Goal: Transaction & Acquisition: Download file/media

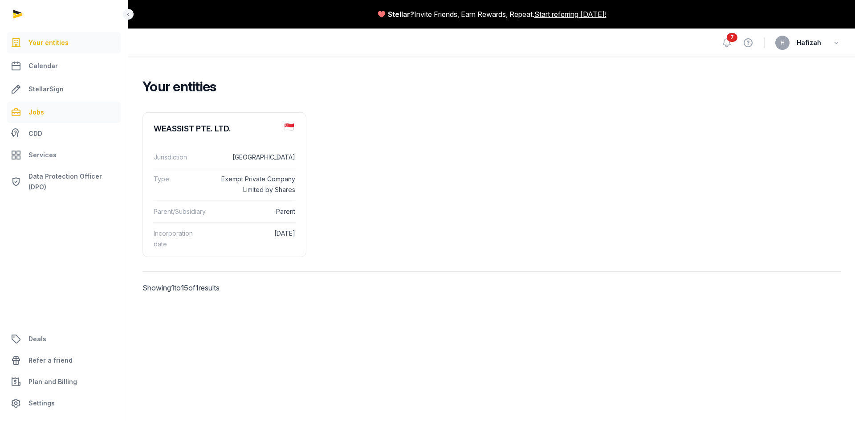
click at [53, 113] on link "Jobs" at bounding box center [64, 112] width 114 height 21
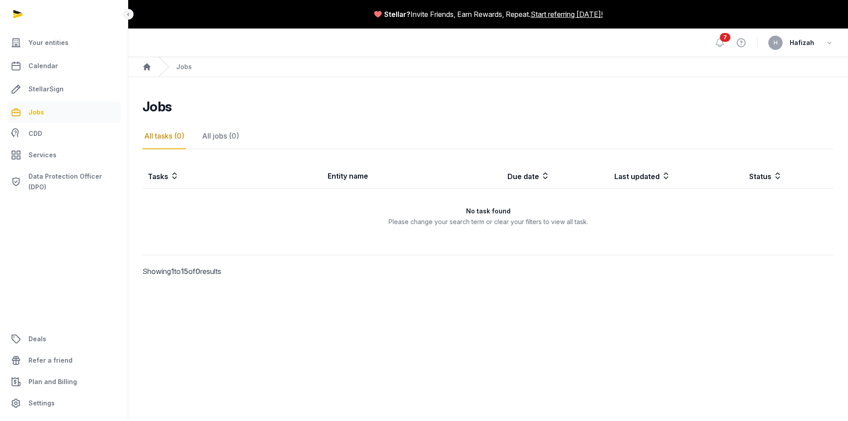
click at [811, 42] on span "Hafizah" at bounding box center [802, 42] width 24 height 11
click at [827, 41] on icon "button" at bounding box center [829, 43] width 9 height 12
click at [75, 90] on link "StellarSign" at bounding box center [64, 88] width 114 height 21
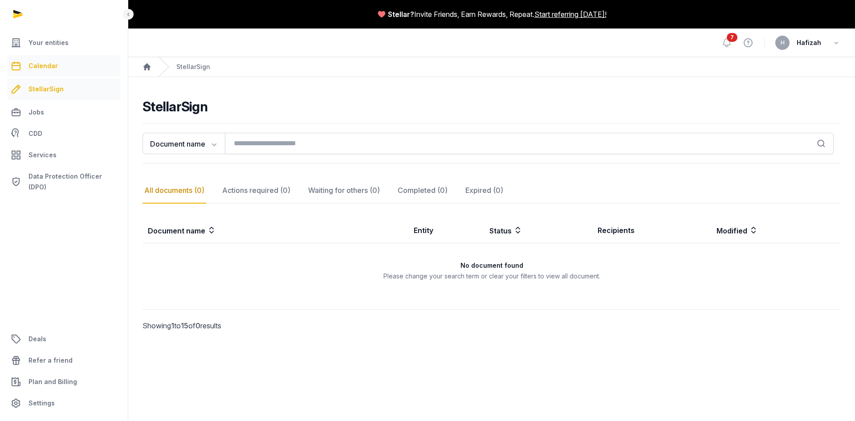
click at [75, 68] on link "Calendar" at bounding box center [64, 65] width 114 height 21
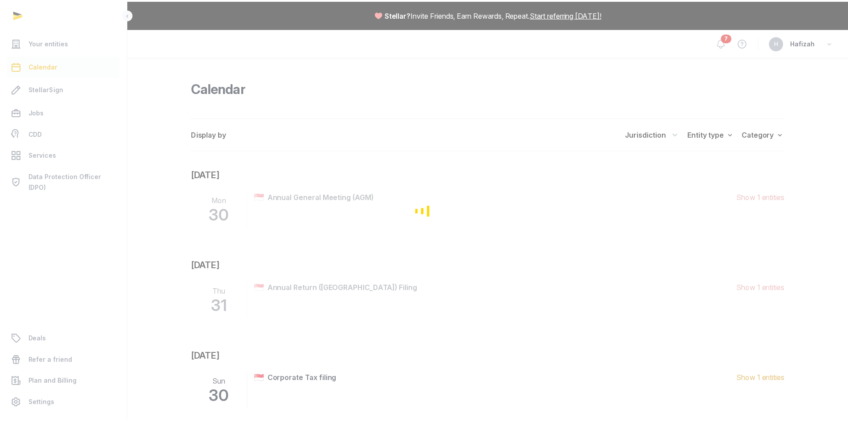
scroll to position [34, 0]
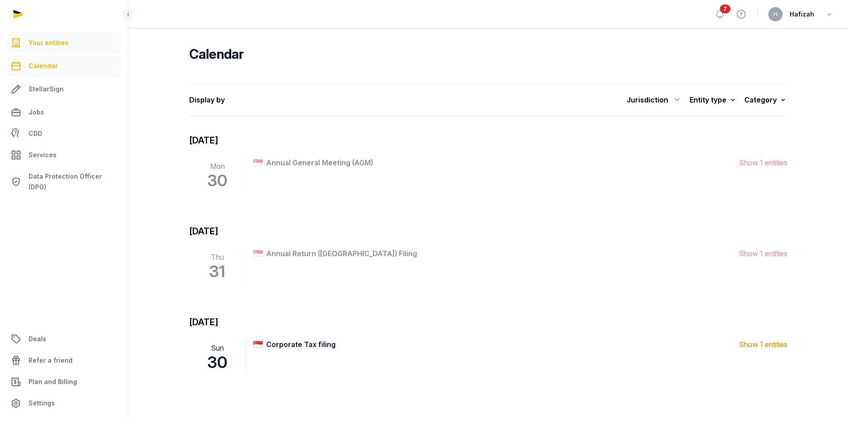
click at [69, 45] on link "Your entities" at bounding box center [64, 42] width 114 height 21
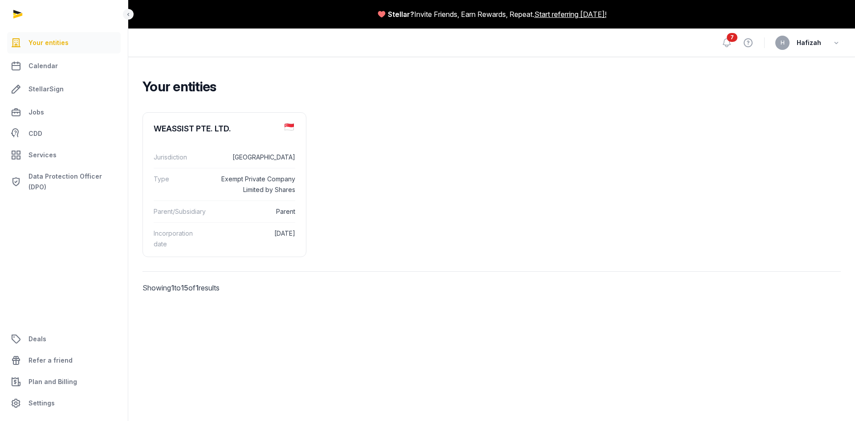
click at [630, 313] on div "WEASSIST PTE. LTD. Jurisdiction Singapore Type Exempt Private Company Limited b…" at bounding box center [491, 215] width 727 height 213
click at [25, 154] on link "Services" at bounding box center [64, 154] width 114 height 21
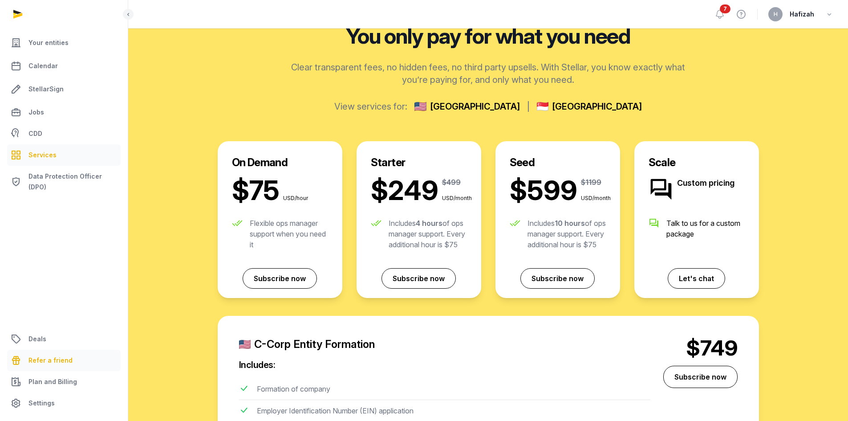
scroll to position [134, 0]
click at [81, 404] on link "Settings" at bounding box center [64, 402] width 114 height 21
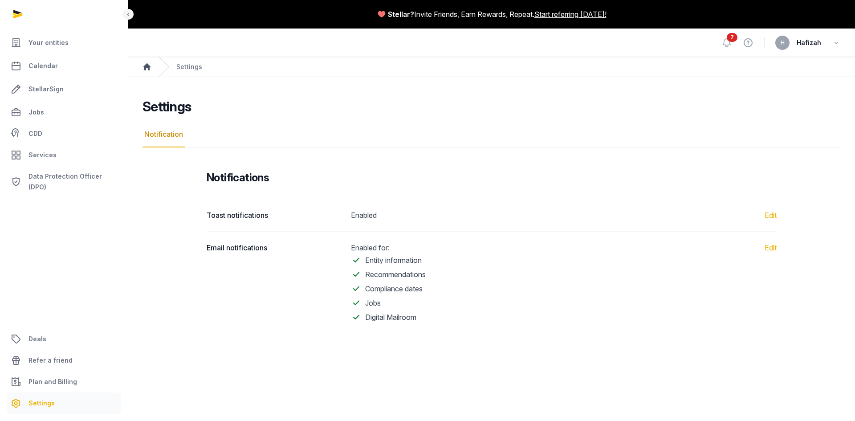
click at [149, 70] on icon "Breadcrumb" at bounding box center [146, 66] width 7 height 7
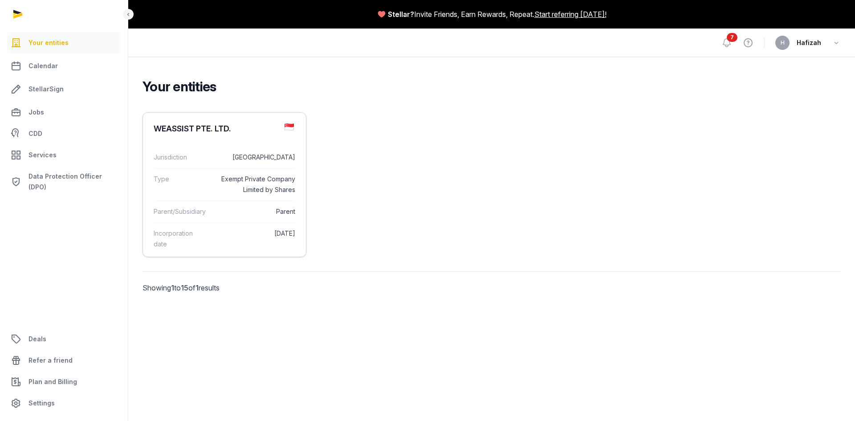
click at [216, 190] on dd "Exempt Private Company Limited by Shares" at bounding box center [255, 184] width 81 height 21
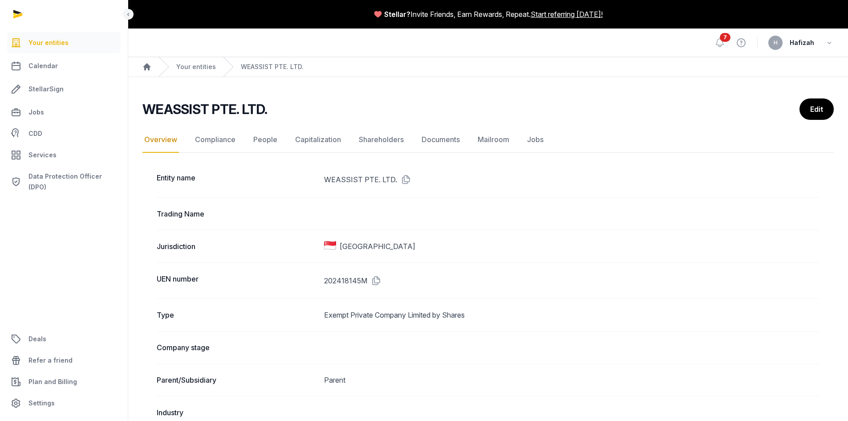
scroll to position [45, 0]
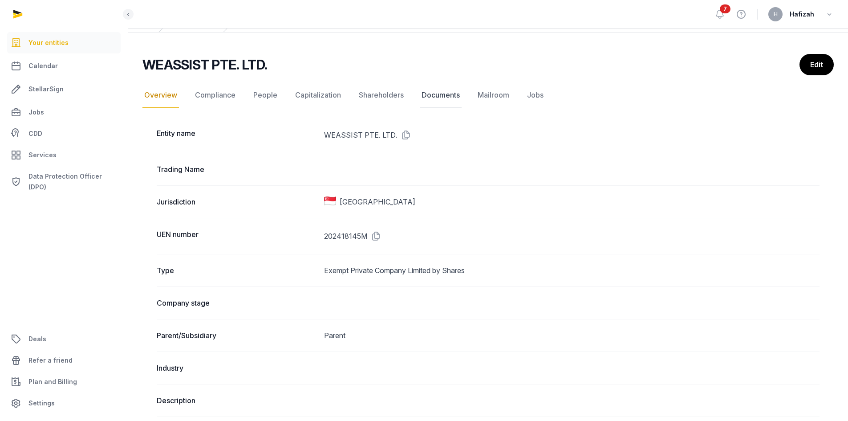
click at [429, 98] on link "Documents" at bounding box center [441, 95] width 42 height 26
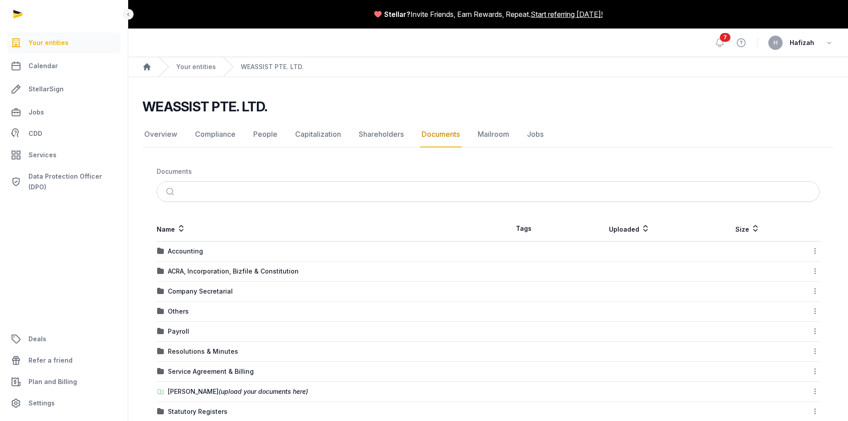
click at [193, 257] on td "Accounting" at bounding box center [323, 251] width 332 height 20
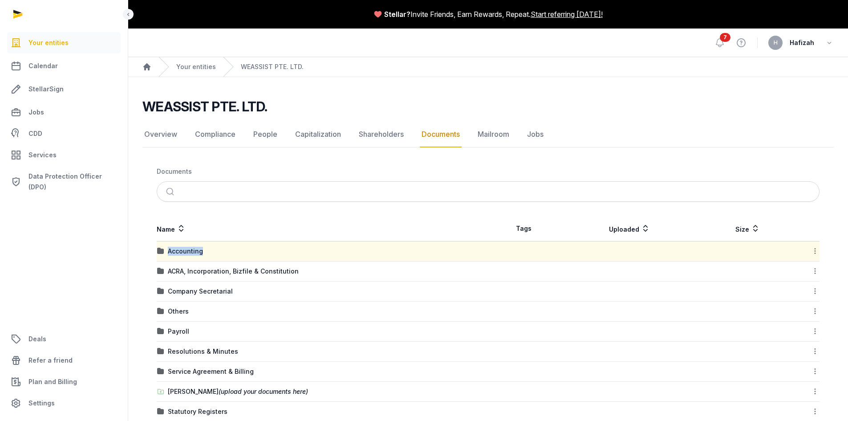
click at [193, 257] on td "Accounting" at bounding box center [323, 251] width 332 height 20
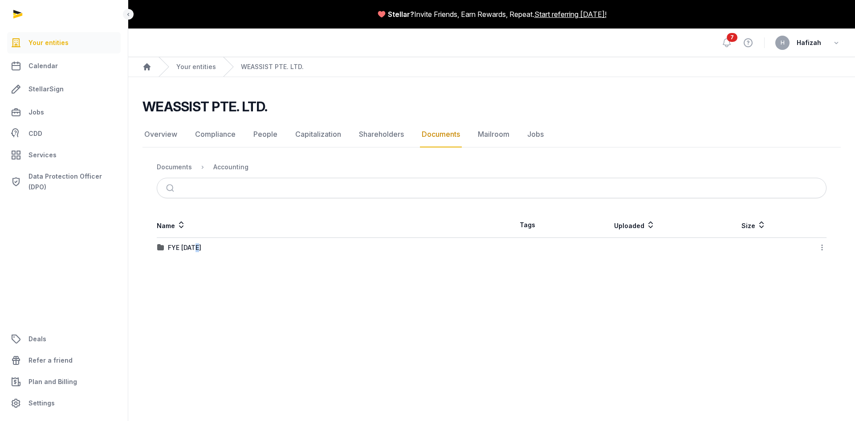
click at [197, 253] on td "FYE [DATE]" at bounding box center [324, 248] width 335 height 20
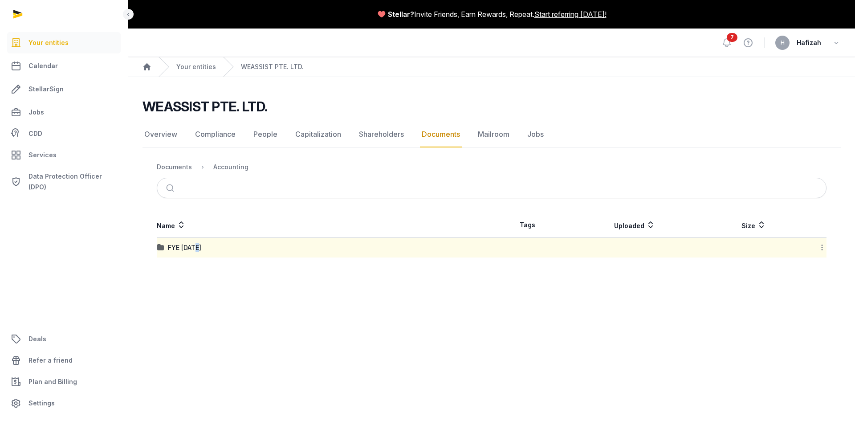
click at [197, 253] on td "FYE [DATE]" at bounding box center [324, 248] width 335 height 20
click at [305, 254] on td "FYE [DATE]" at bounding box center [324, 248] width 335 height 20
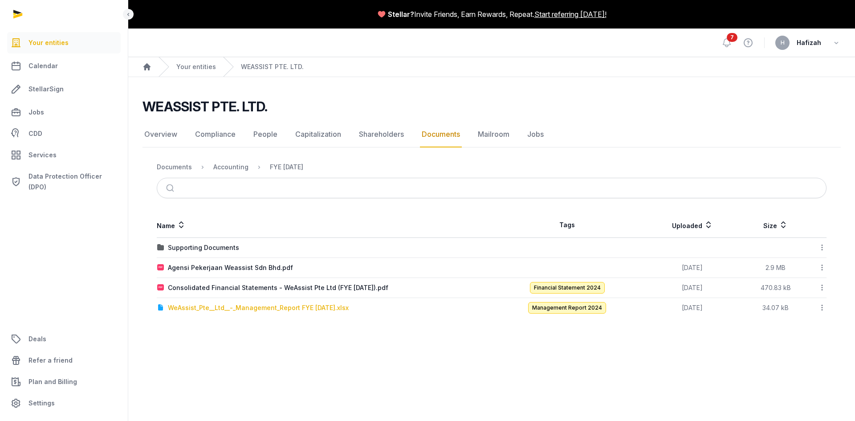
click at [338, 308] on div "WeAssist_Pte__Ltd__-_Management_Report FYE [DATE].xlsx" at bounding box center [258, 307] width 181 height 9
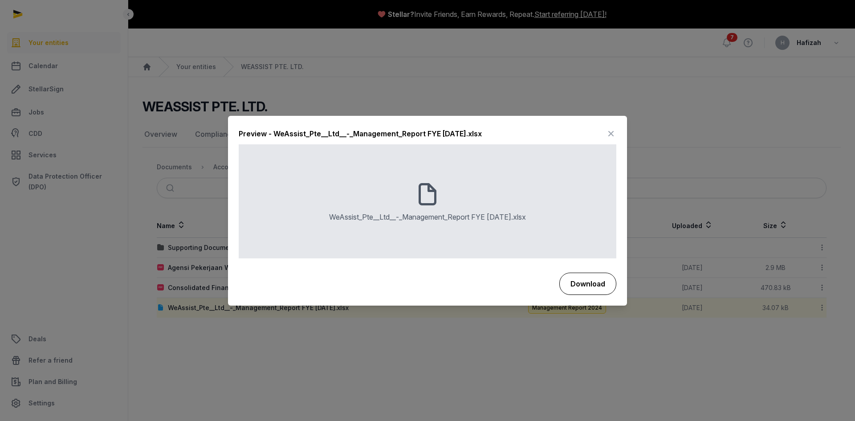
click at [602, 289] on button "Download" at bounding box center [587, 284] width 57 height 22
click at [612, 131] on icon at bounding box center [611, 134] width 11 height 14
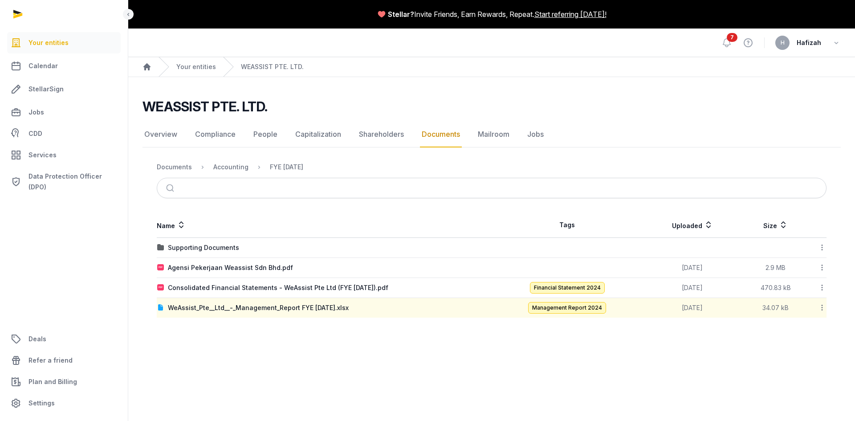
click at [298, 247] on div "Supporting Documents" at bounding box center [324, 247] width 334 height 9
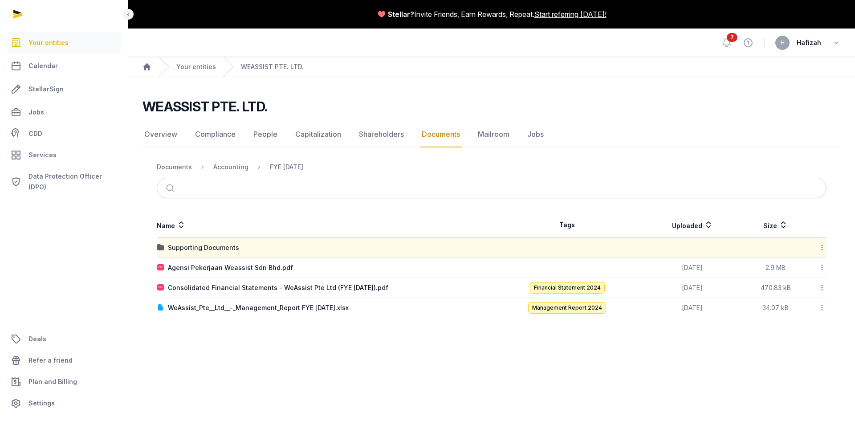
click at [288, 249] on div "Supporting Documents" at bounding box center [324, 247] width 334 height 9
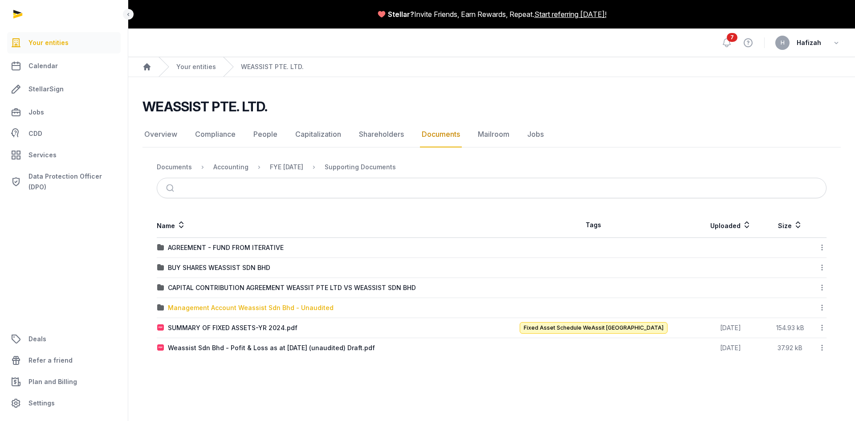
click at [323, 307] on div "Management Account Weassist Sdn Bhd - Unaudited" at bounding box center [251, 307] width 166 height 9
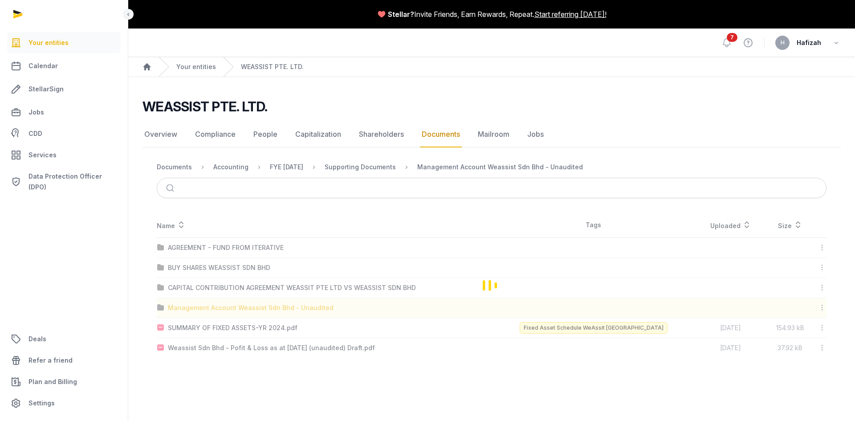
click at [323, 307] on div "Loading" at bounding box center [492, 284] width 698 height 145
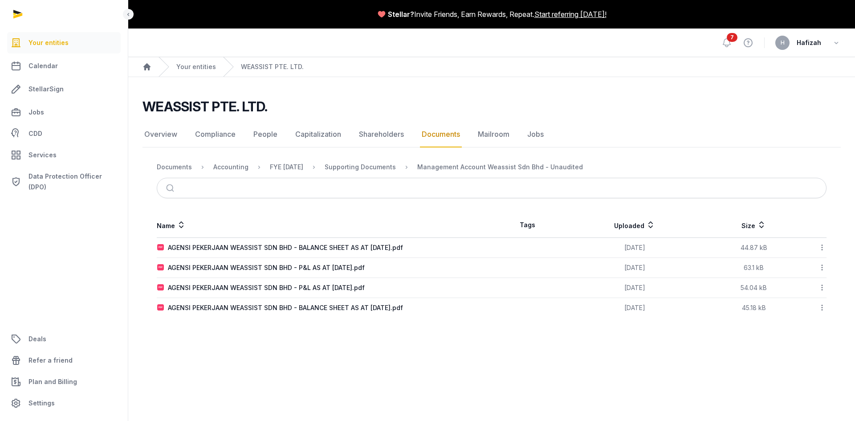
click at [429, 313] on td "AGENSI PEKERJAAN WEASSIST SDN BHD - BALANCE SHEET AS AT [DATE].pdf" at bounding box center [324, 308] width 335 height 20
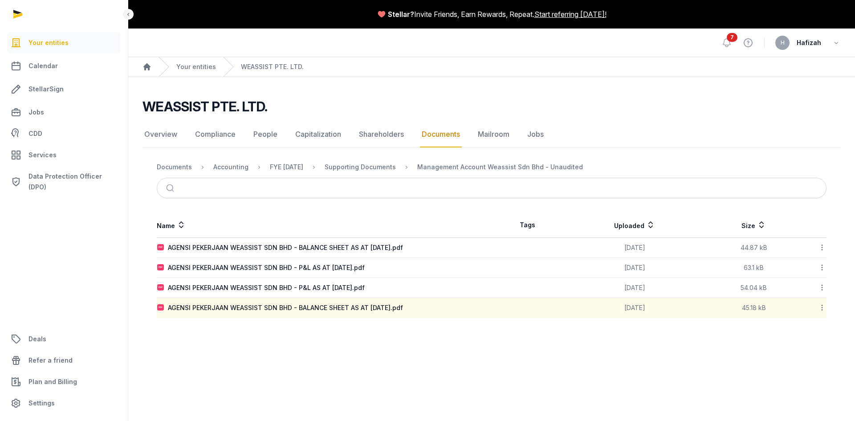
click at [429, 313] on td "AGENSI PEKERJAAN WEASSIST SDN BHD - BALANCE SHEET AS AT [DATE].pdf" at bounding box center [324, 308] width 335 height 20
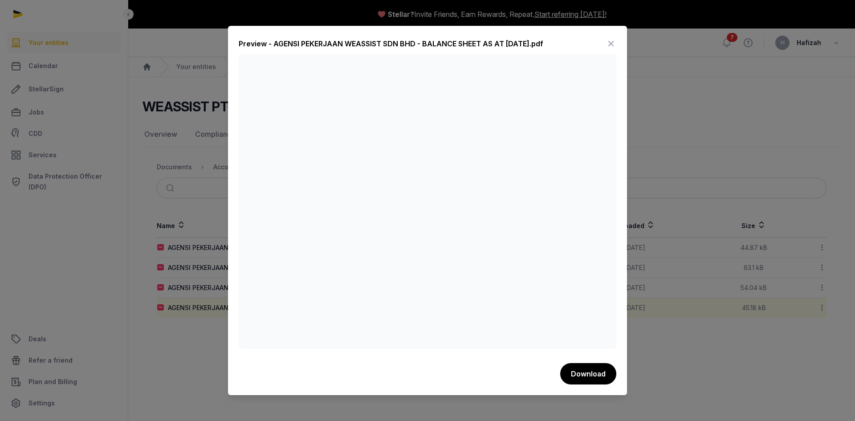
click at [194, 269] on div at bounding box center [427, 210] width 855 height 421
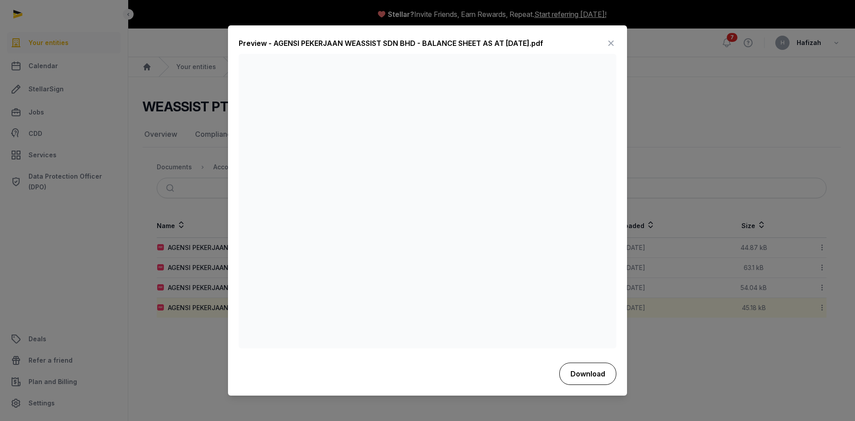
click at [594, 383] on button "Download" at bounding box center [587, 374] width 57 height 22
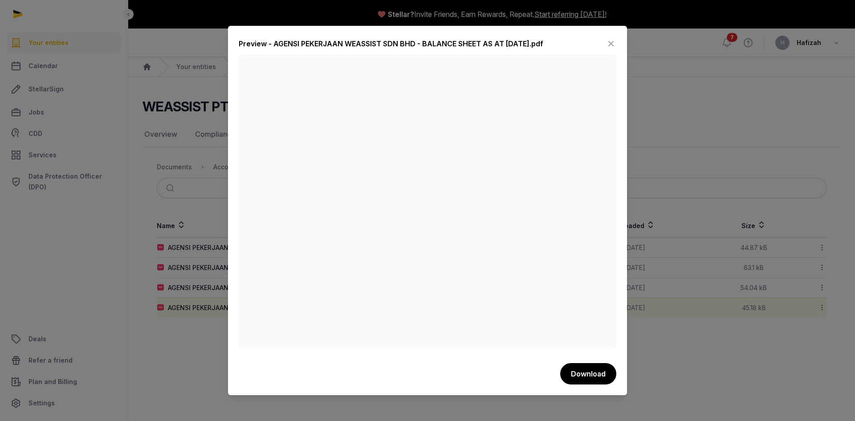
click at [197, 355] on div at bounding box center [427, 210] width 855 height 421
click at [174, 269] on div at bounding box center [427, 210] width 855 height 421
click at [660, 266] on div at bounding box center [427, 210] width 855 height 421
click at [615, 43] on icon at bounding box center [611, 44] width 11 height 14
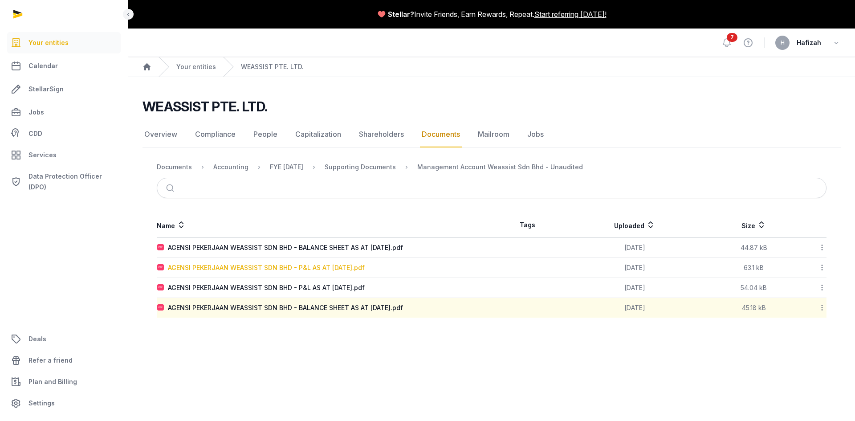
click at [365, 263] on div "AGENSI PEKERJAAN WEASSIST SDN BHD - P&L AS AT [DATE].pdf" at bounding box center [266, 267] width 197 height 9
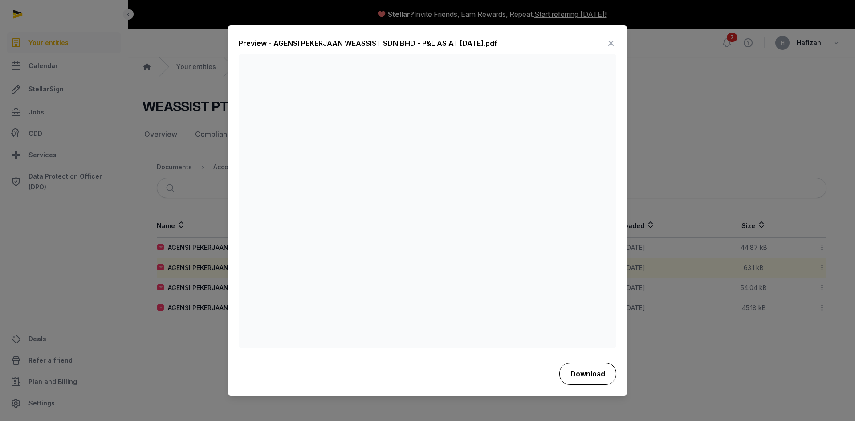
click at [590, 376] on button "Download" at bounding box center [587, 374] width 57 height 22
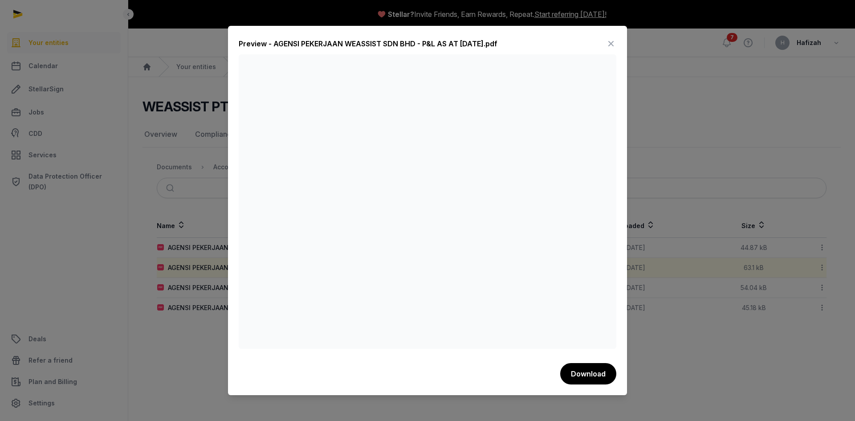
click at [174, 373] on div at bounding box center [427, 210] width 855 height 421
click at [612, 42] on icon at bounding box center [611, 44] width 11 height 14
